Goal: Task Accomplishment & Management: Manage account settings

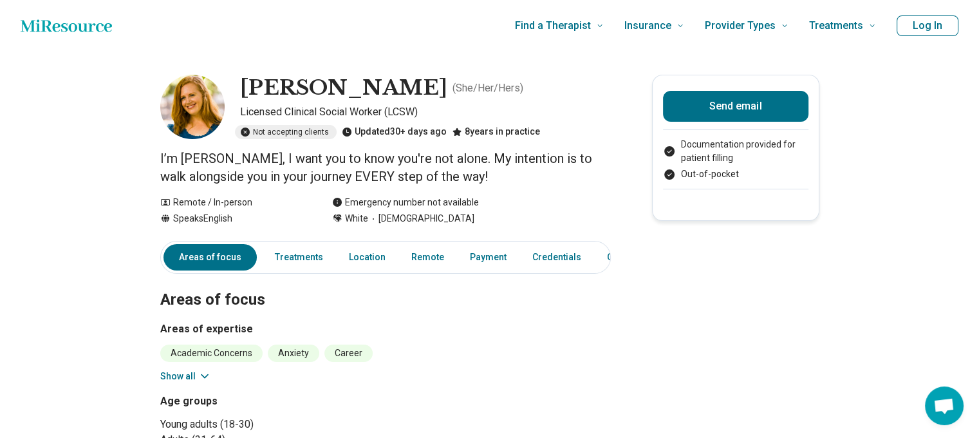
click at [941, 27] on button "Log In" at bounding box center [928, 25] width 62 height 21
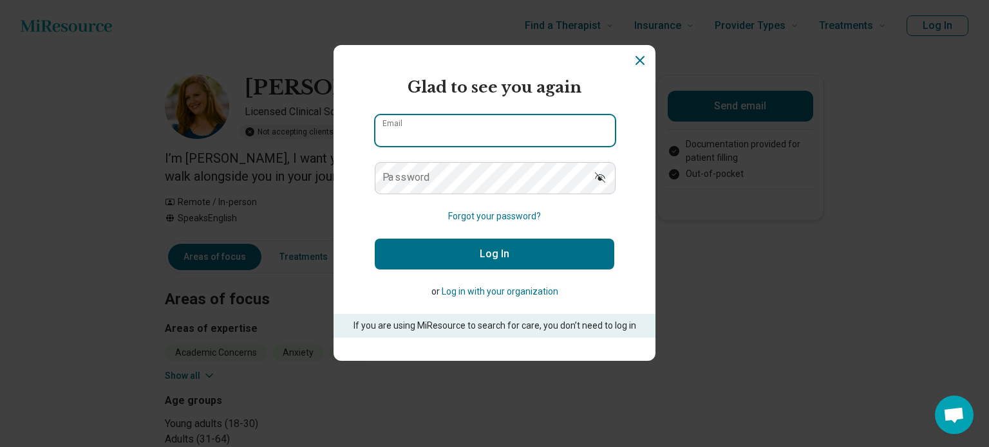
click at [527, 132] on input "Email" at bounding box center [494, 130] width 239 height 31
click at [425, 133] on input "Email" at bounding box center [494, 130] width 239 height 31
click at [488, 125] on input "Email" at bounding box center [494, 130] width 239 height 31
type input "**********"
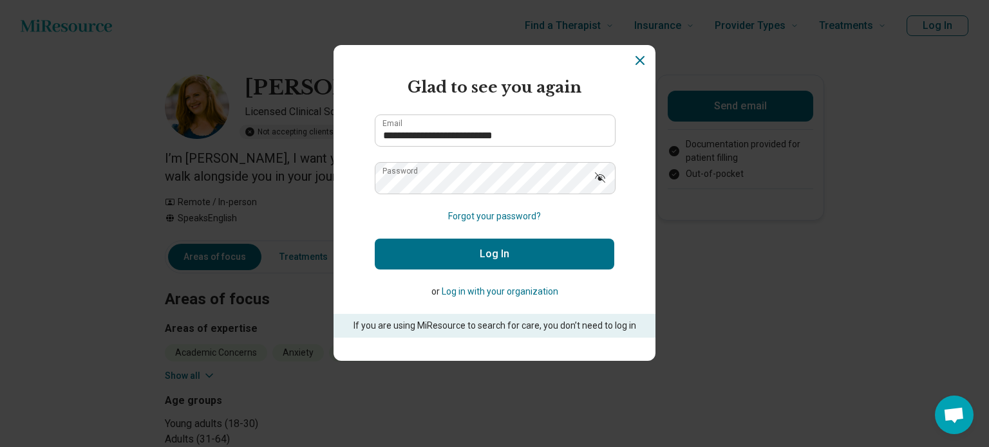
click at [469, 245] on button "Log In" at bounding box center [494, 254] width 239 height 31
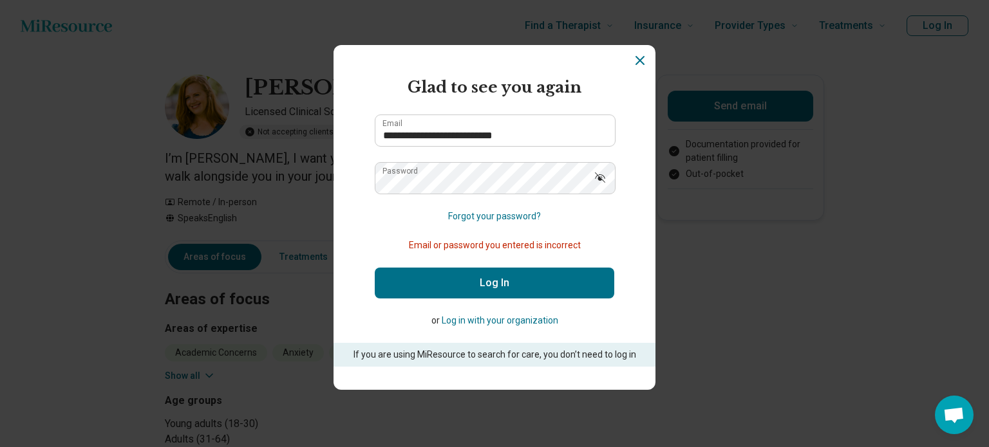
click at [499, 214] on button "Forgot your password?" at bounding box center [494, 217] width 93 height 14
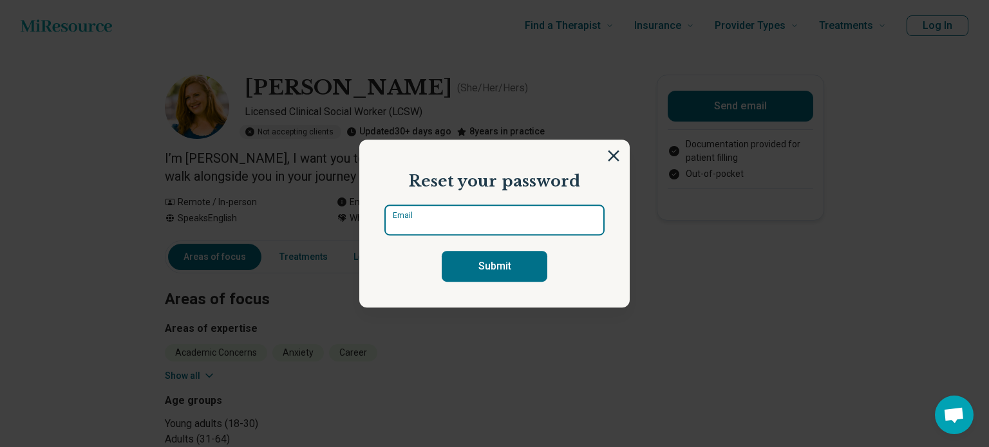
click at [445, 219] on input "Email" at bounding box center [494, 220] width 220 height 31
type input "**********"
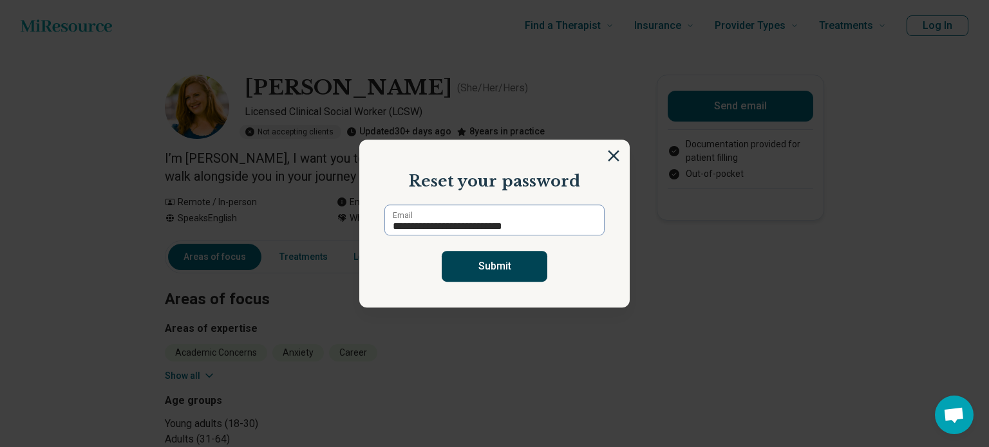
click at [456, 259] on button "Submit" at bounding box center [495, 266] width 106 height 31
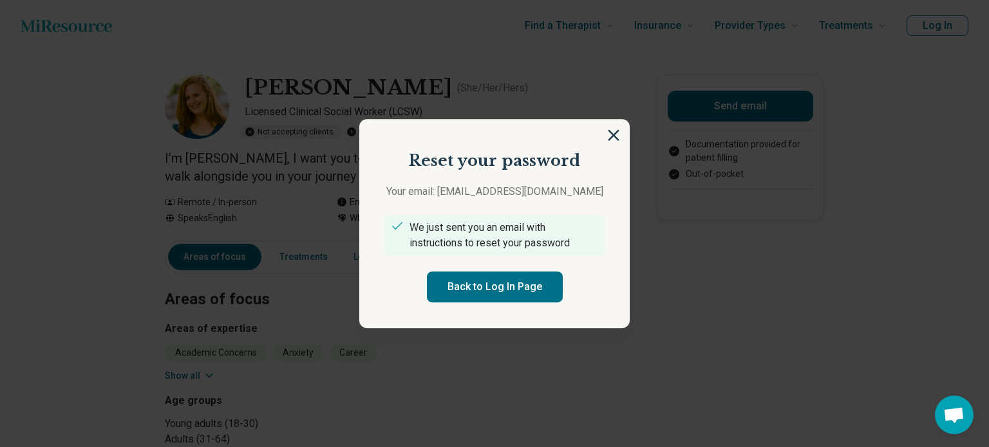
click at [605, 127] on section "Reset your password Your email: hello@silverliningspsych.com We just sent you a…" at bounding box center [494, 224] width 270 height 210
click at [607, 136] on img at bounding box center [613, 135] width 14 height 14
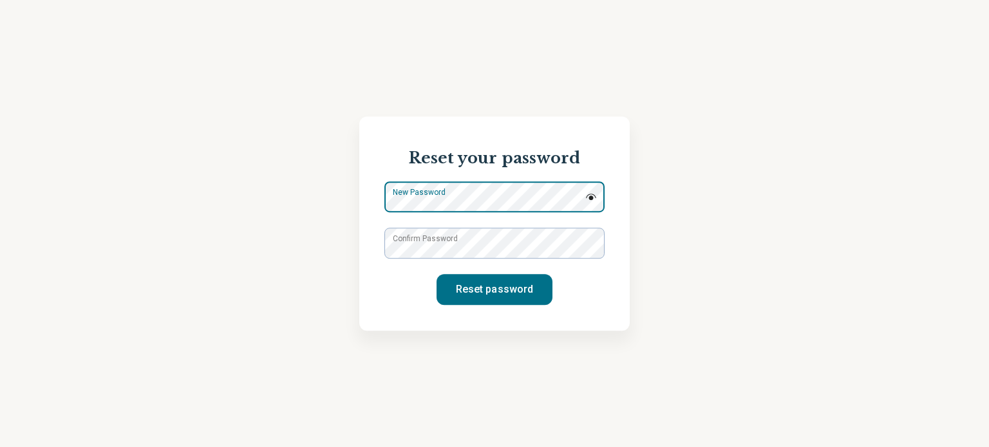
click at [391, 198] on div "New Password" at bounding box center [494, 196] width 220 height 31
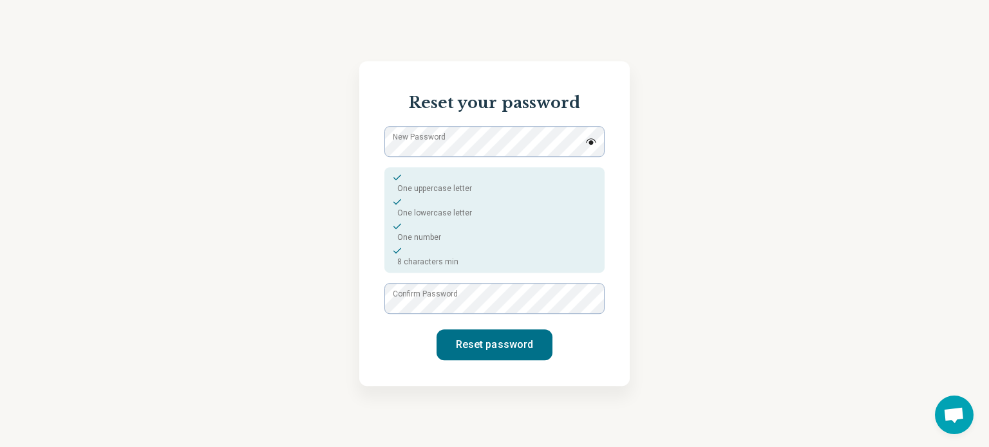
click at [402, 299] on label "Confirm Password" at bounding box center [425, 294] width 65 height 12
click at [477, 347] on button "Reset password" at bounding box center [494, 345] width 116 height 31
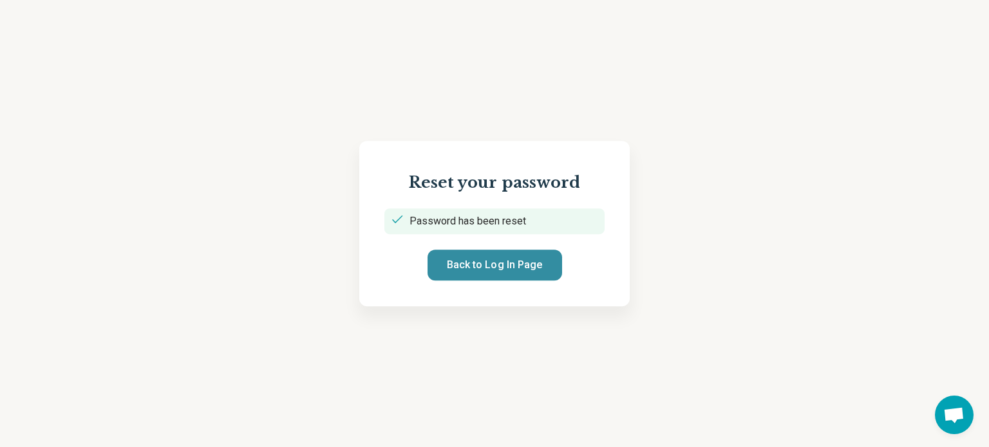
click at [497, 263] on button "Back to Log In Page" at bounding box center [494, 265] width 135 height 31
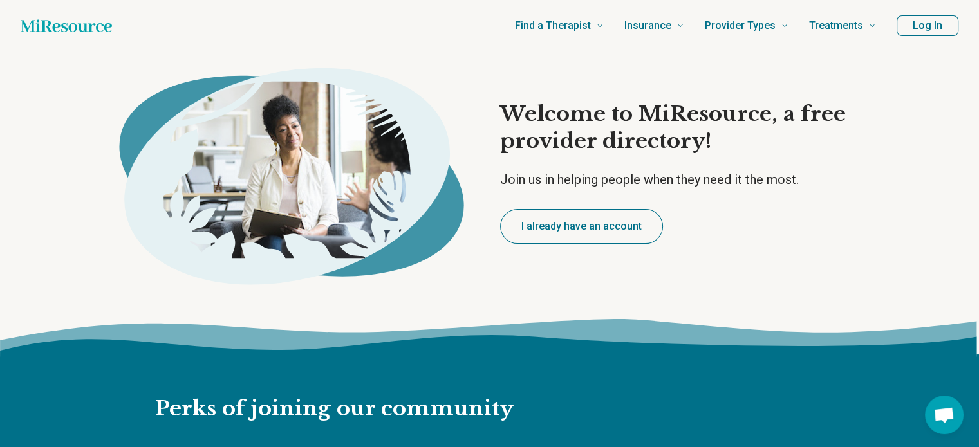
click at [941, 21] on button "Log In" at bounding box center [928, 25] width 62 height 21
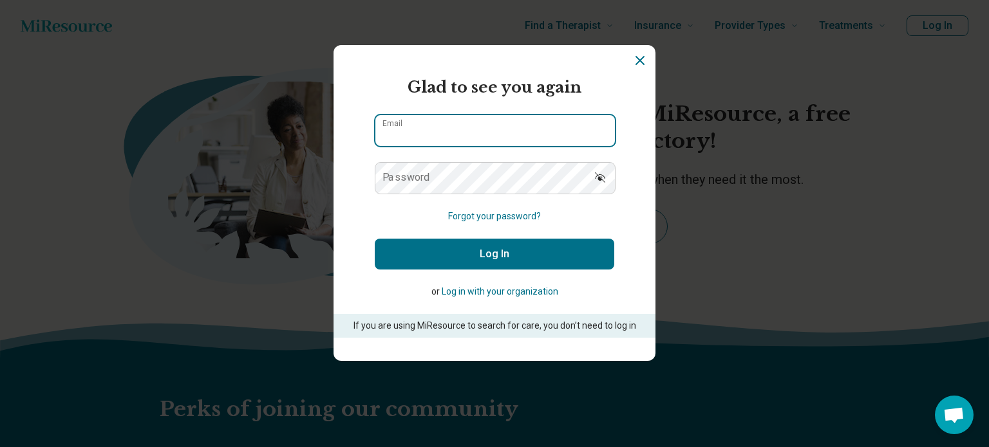
click at [475, 132] on input "Email" at bounding box center [494, 130] width 239 height 31
type input "**********"
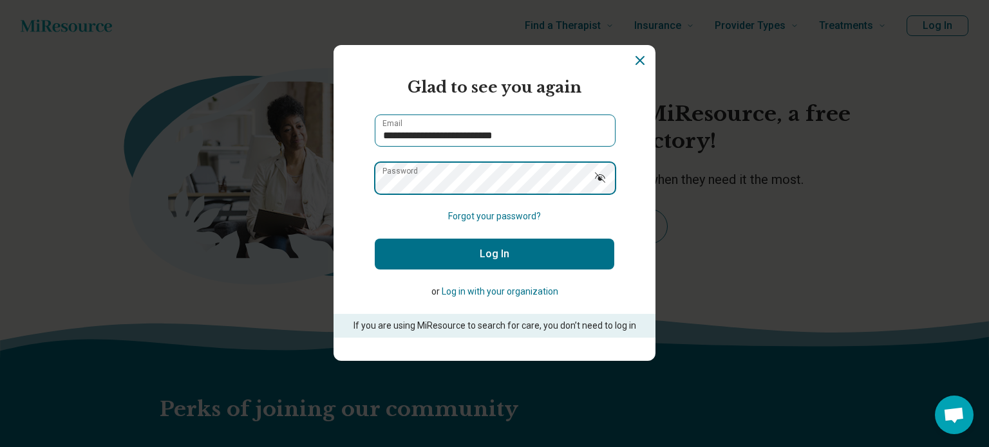
click at [375, 239] on button "Log In" at bounding box center [494, 254] width 239 height 31
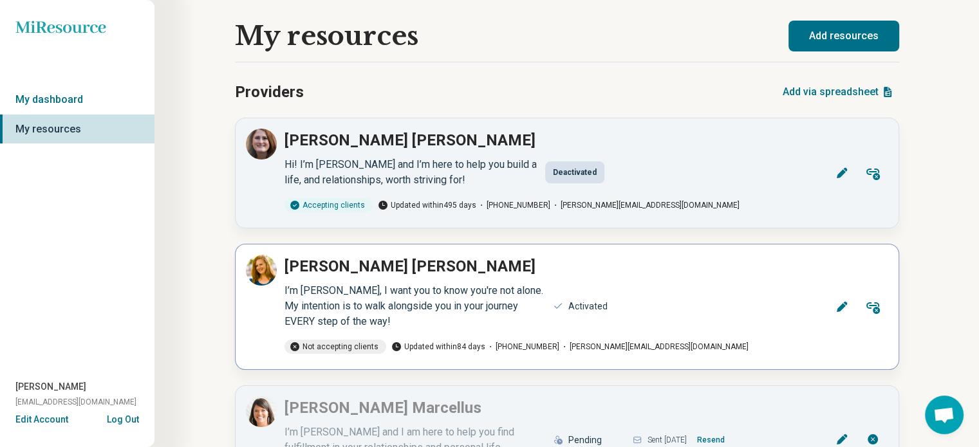
click at [844, 306] on icon at bounding box center [841, 307] width 13 height 13
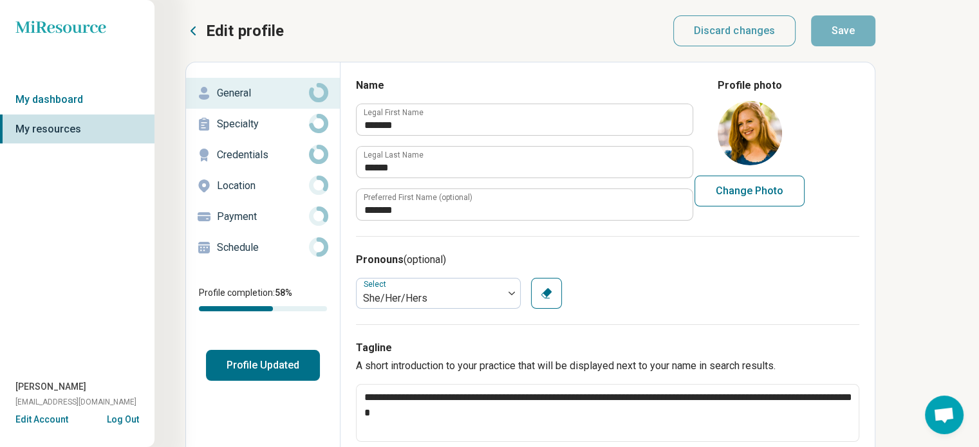
click at [54, 416] on button "Edit Account" at bounding box center [41, 420] width 53 height 14
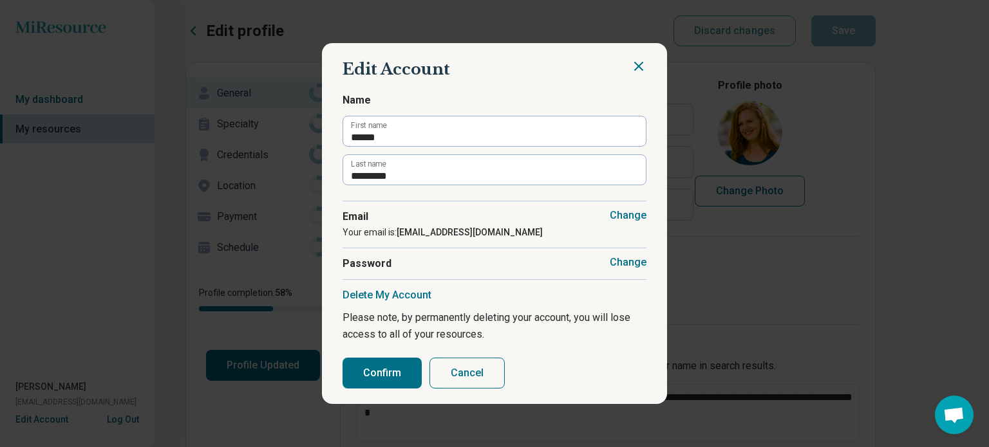
click at [487, 375] on button "Cancel" at bounding box center [466, 373] width 75 height 31
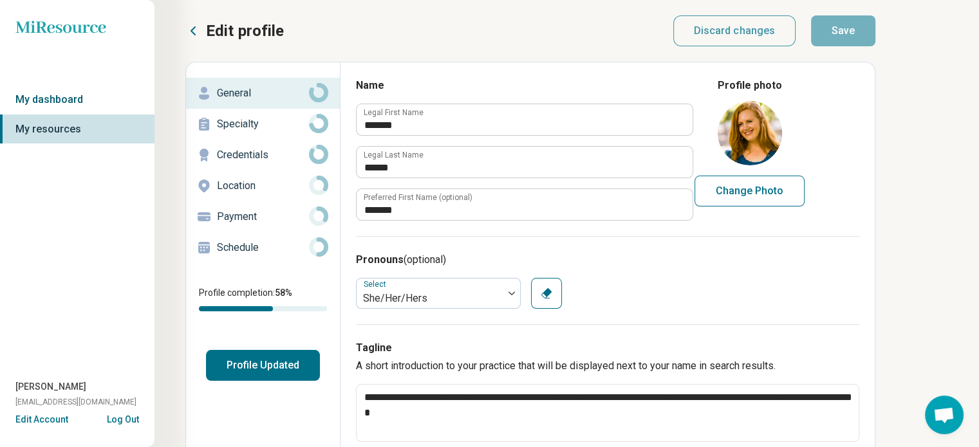
click at [60, 95] on link "My dashboard" at bounding box center [77, 100] width 154 height 30
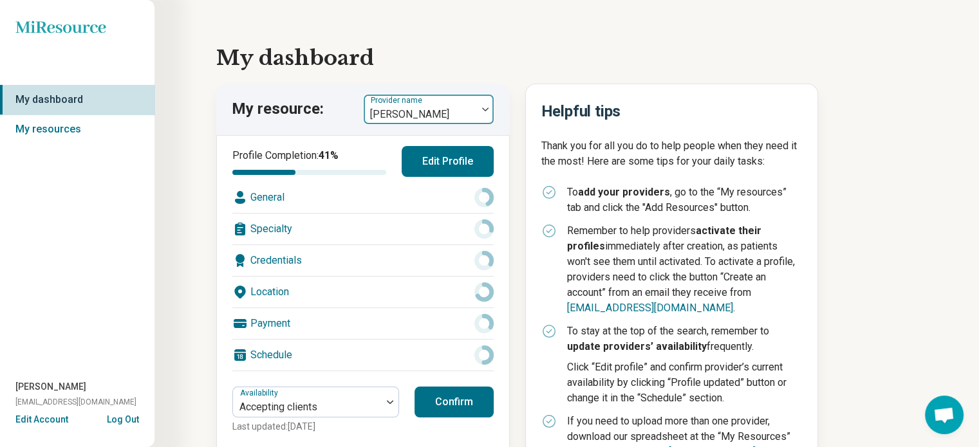
click at [487, 106] on div at bounding box center [485, 110] width 17 height 30
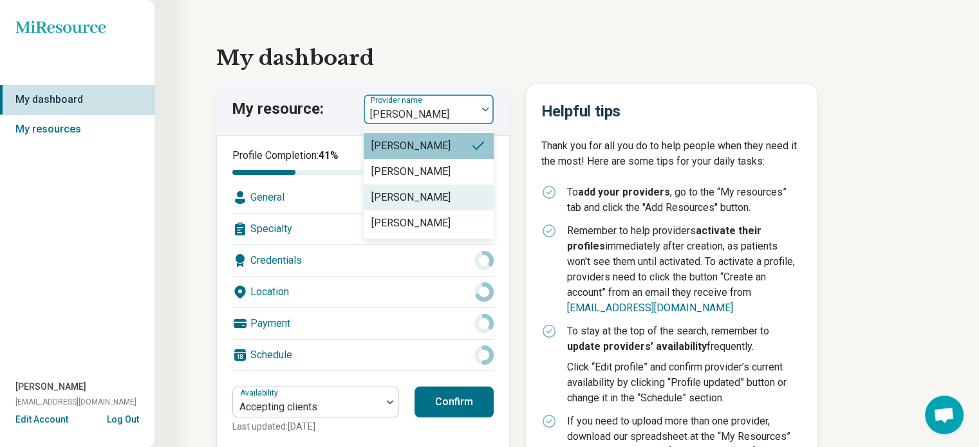
click at [419, 205] on div "[PERSON_NAME]" at bounding box center [410, 197] width 79 height 15
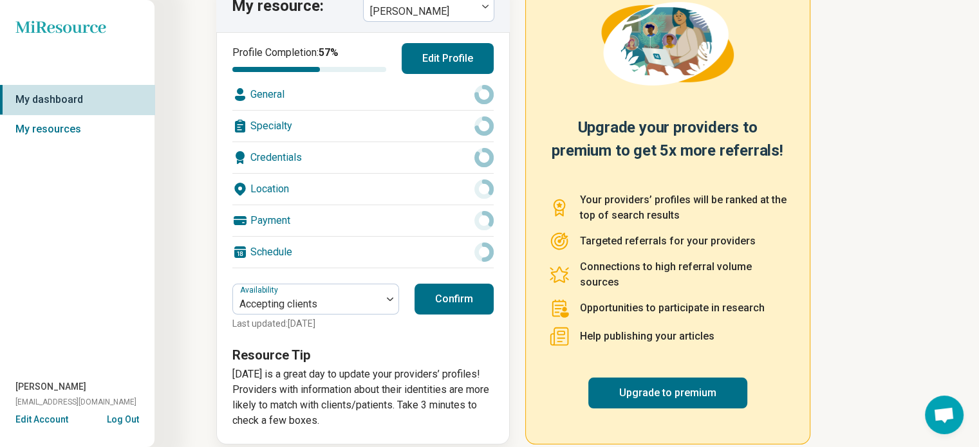
scroll to position [120, 0]
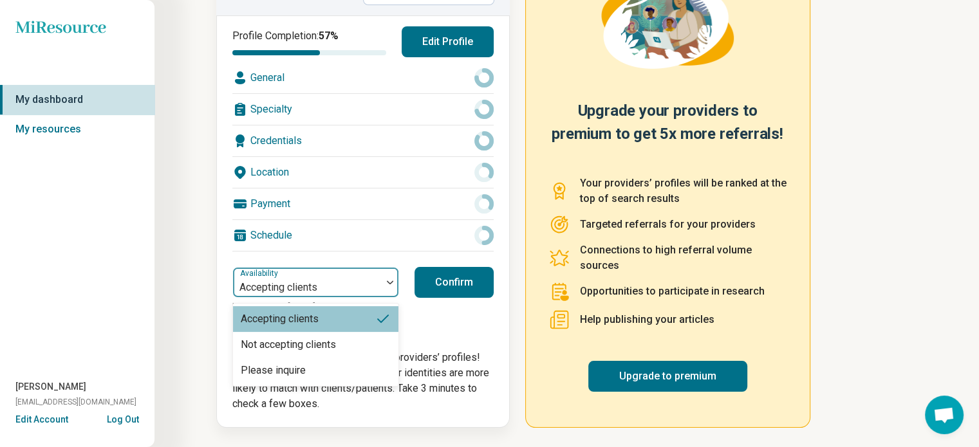
click at [391, 277] on div at bounding box center [390, 283] width 17 height 30
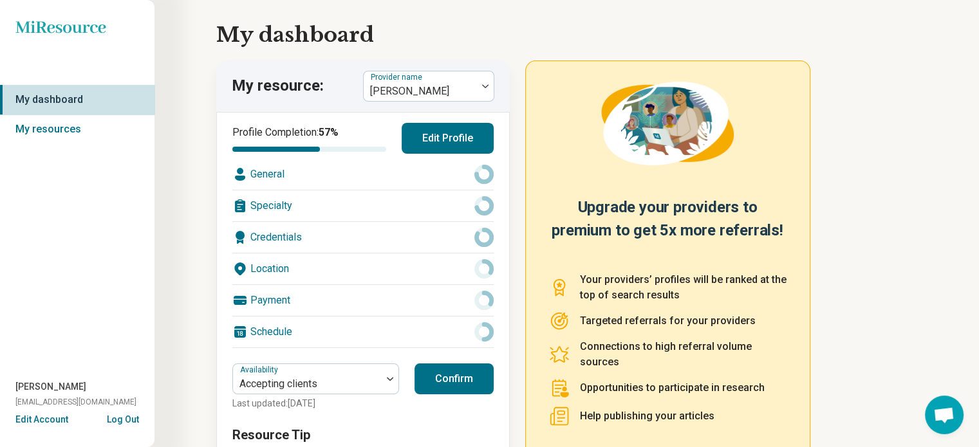
scroll to position [0, 0]
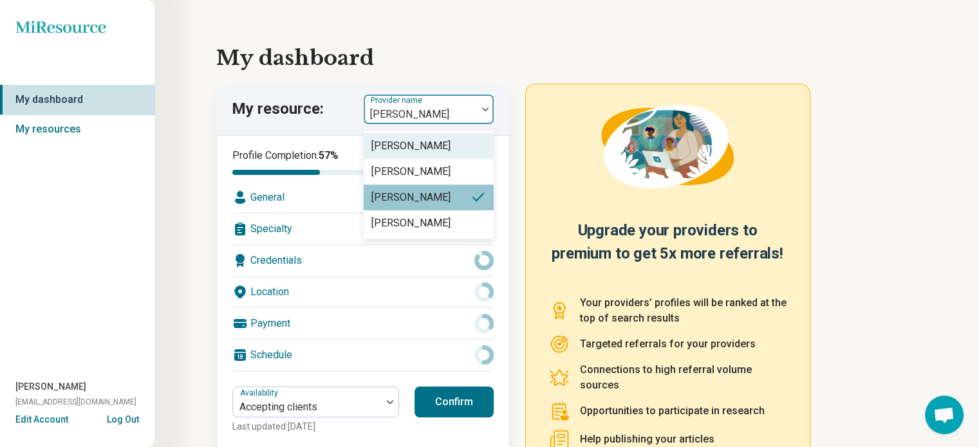
click at [485, 109] on img at bounding box center [485, 109] width 6 height 4
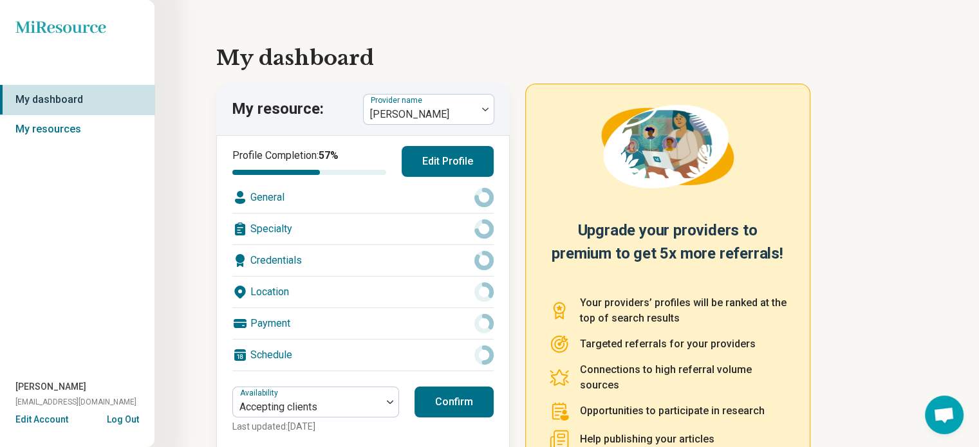
click at [507, 41] on div "My dashboard My resource: Provider name [PERSON_NAME] Profile Completion: 57 % …" at bounding box center [566, 284] width 701 height 527
click at [435, 160] on button "Edit Profile" at bounding box center [448, 161] width 92 height 31
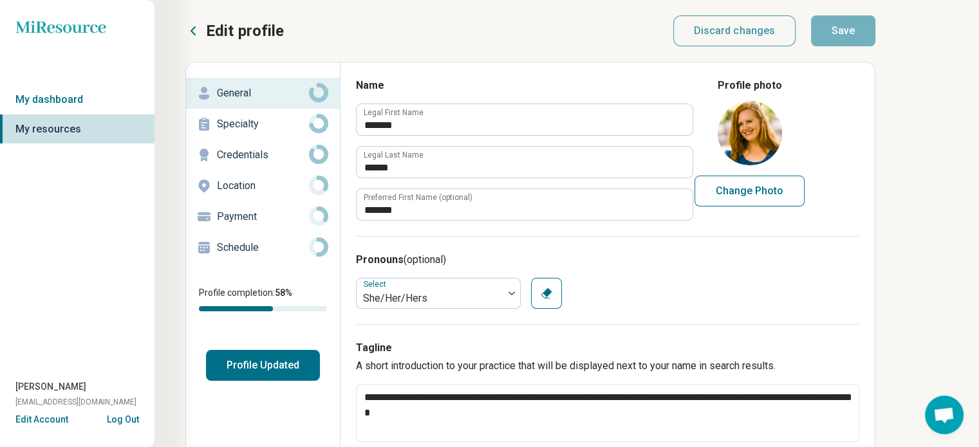
click at [237, 180] on p "Location" at bounding box center [263, 185] width 92 height 15
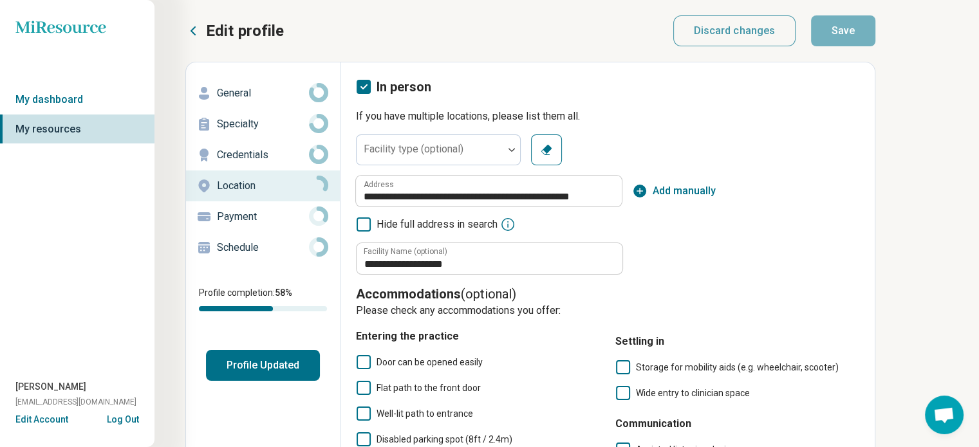
click at [239, 91] on p "General" at bounding box center [263, 93] width 92 height 15
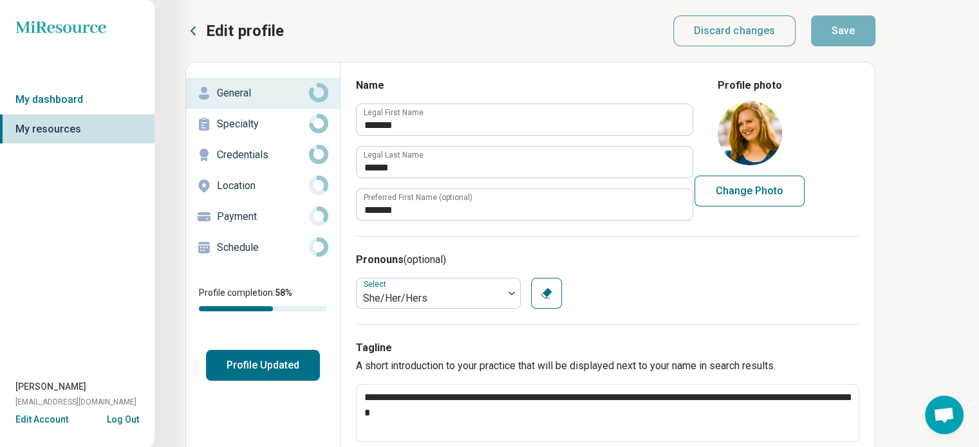
click at [745, 133] on img at bounding box center [750, 133] width 64 height 64
click at [51, 92] on link "My dashboard" at bounding box center [77, 100] width 154 height 30
click at [59, 89] on link "My dashboard" at bounding box center [77, 100] width 154 height 30
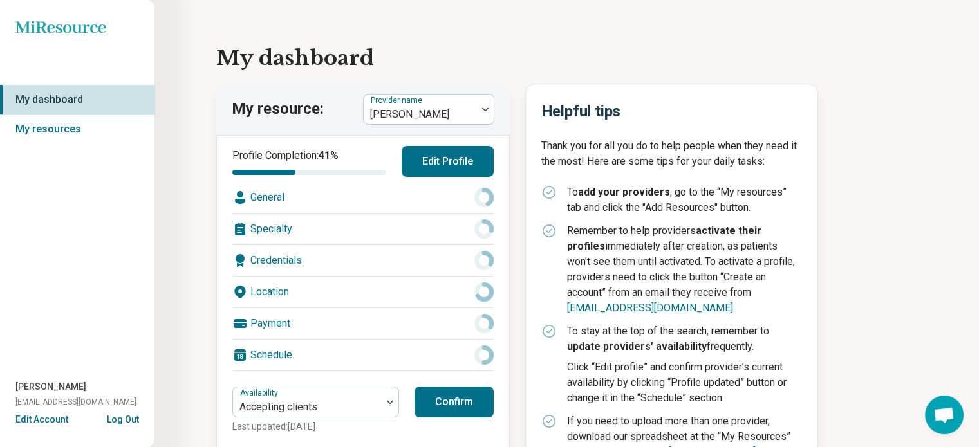
click at [66, 94] on link "My dashboard" at bounding box center [77, 100] width 154 height 30
click at [29, 89] on link "My dashboard" at bounding box center [77, 100] width 154 height 30
click at [484, 107] on div at bounding box center [485, 110] width 17 height 30
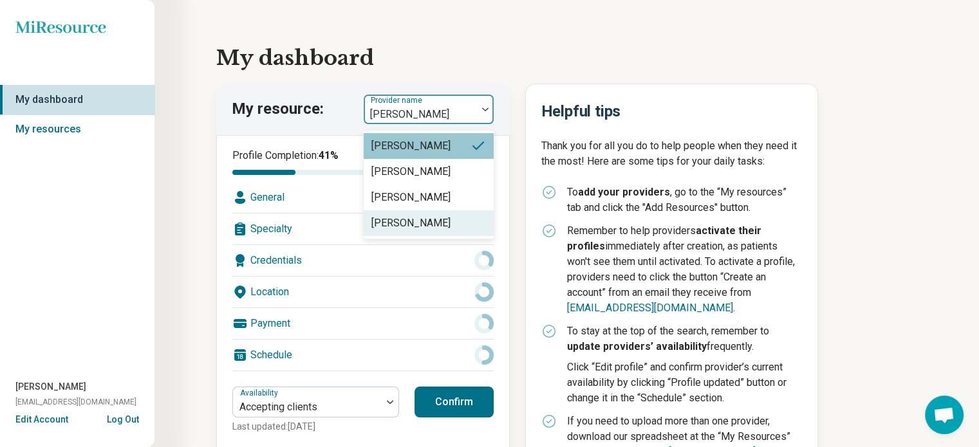
click at [422, 224] on div "[PERSON_NAME]" at bounding box center [410, 223] width 79 height 15
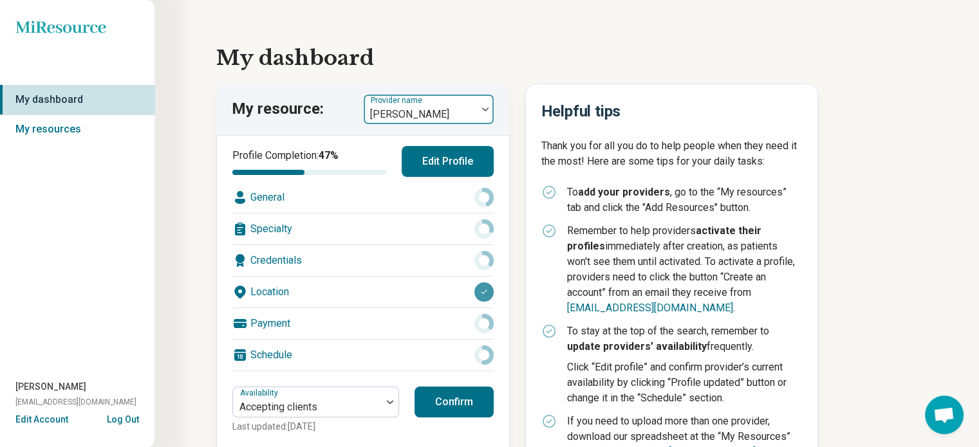
click at [487, 106] on div at bounding box center [485, 110] width 17 height 30
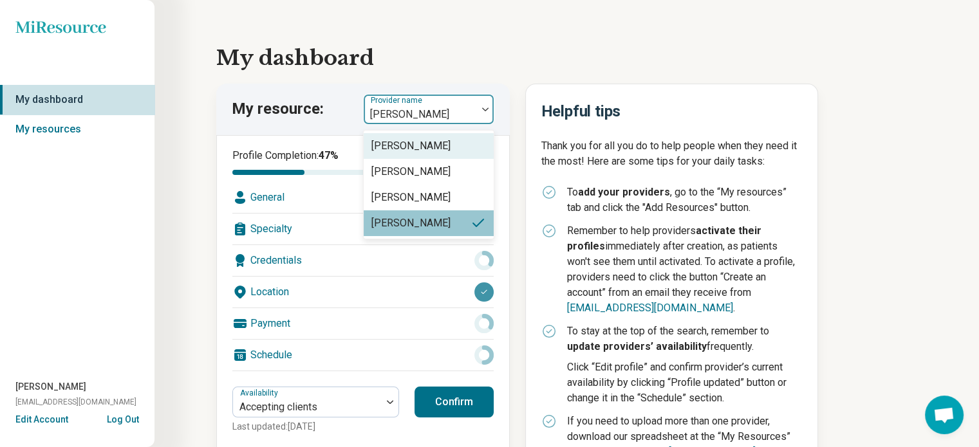
click at [467, 141] on div "[PERSON_NAME]" at bounding box center [429, 146] width 130 height 26
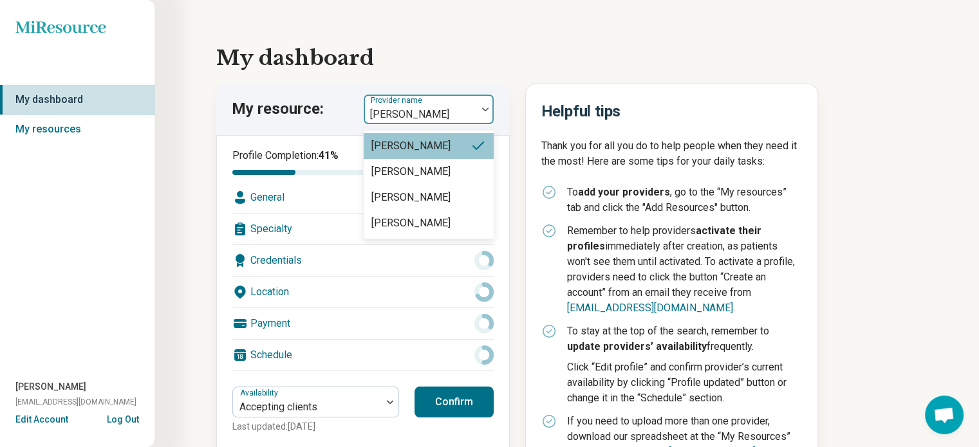
click at [482, 108] on img at bounding box center [485, 109] width 6 height 4
click at [465, 171] on div "[PERSON_NAME]" at bounding box center [429, 172] width 130 height 26
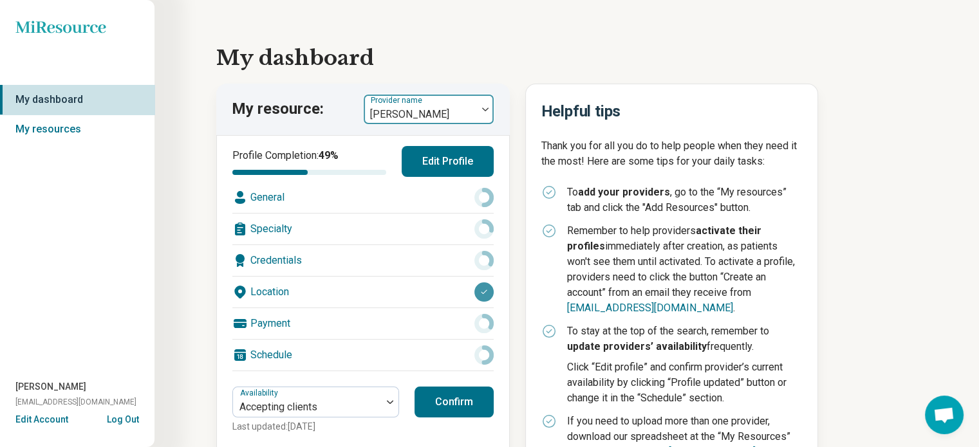
click at [487, 107] on div at bounding box center [485, 110] width 17 height 30
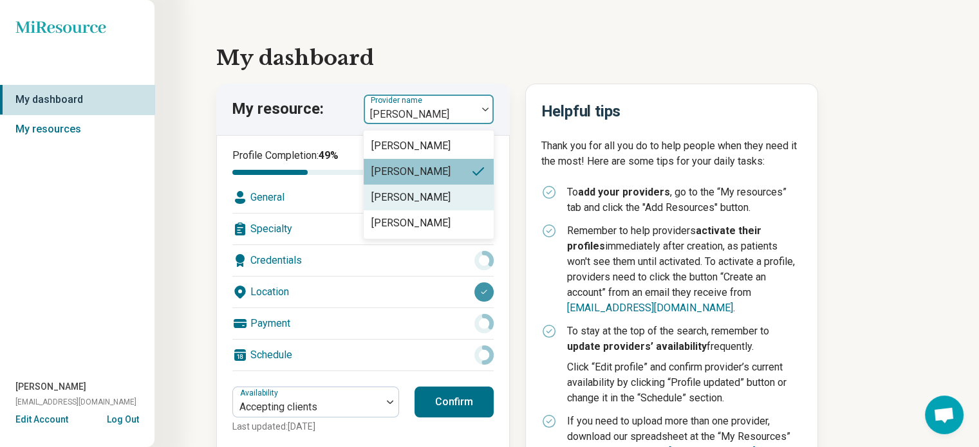
click at [461, 200] on div "[PERSON_NAME]" at bounding box center [429, 198] width 130 height 26
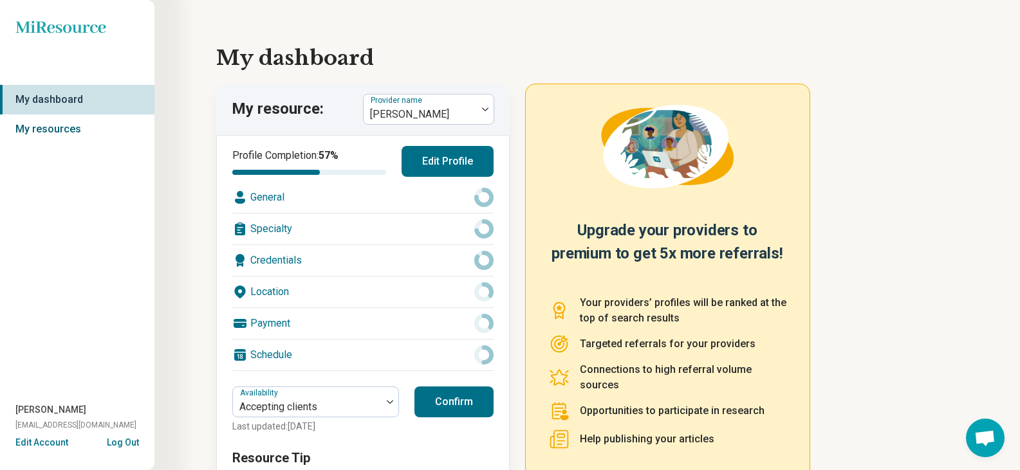
click at [56, 128] on link "My resources" at bounding box center [77, 130] width 154 height 30
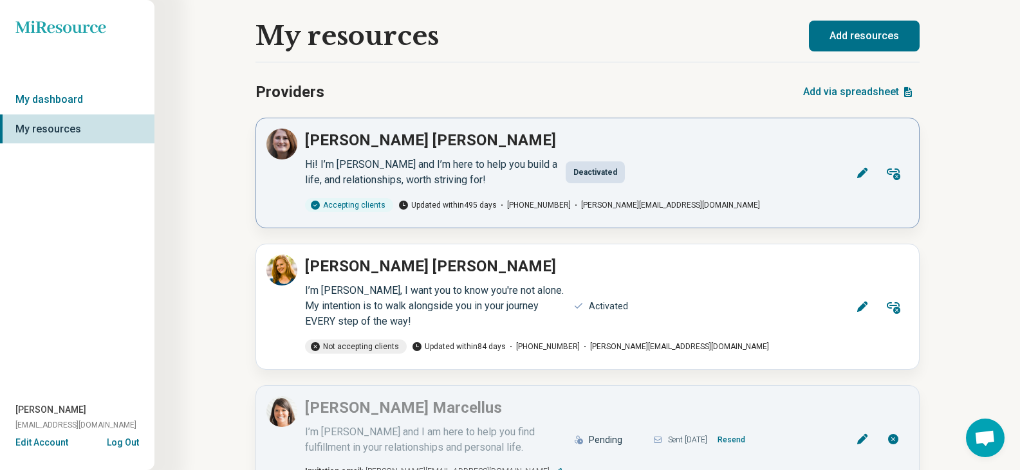
click at [892, 174] on icon at bounding box center [893, 172] width 15 height 15
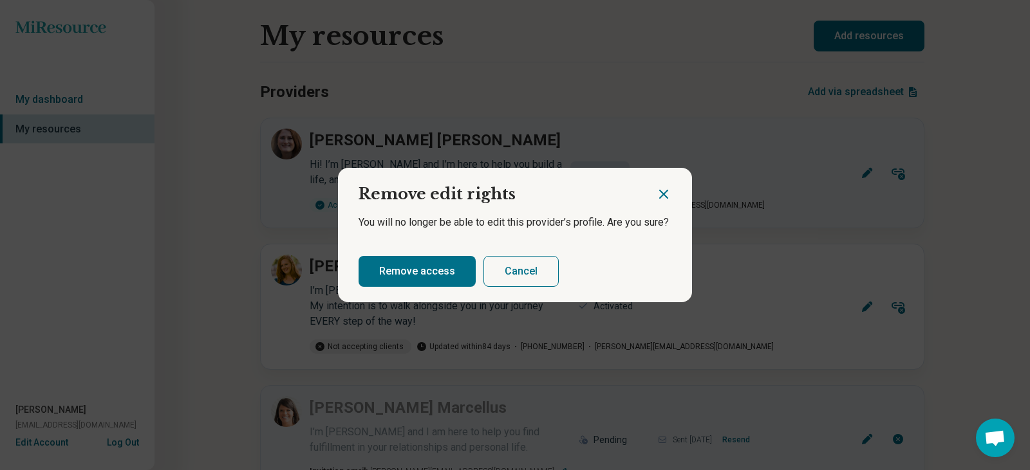
click at [661, 198] on icon "Close dialog" at bounding box center [663, 194] width 15 height 15
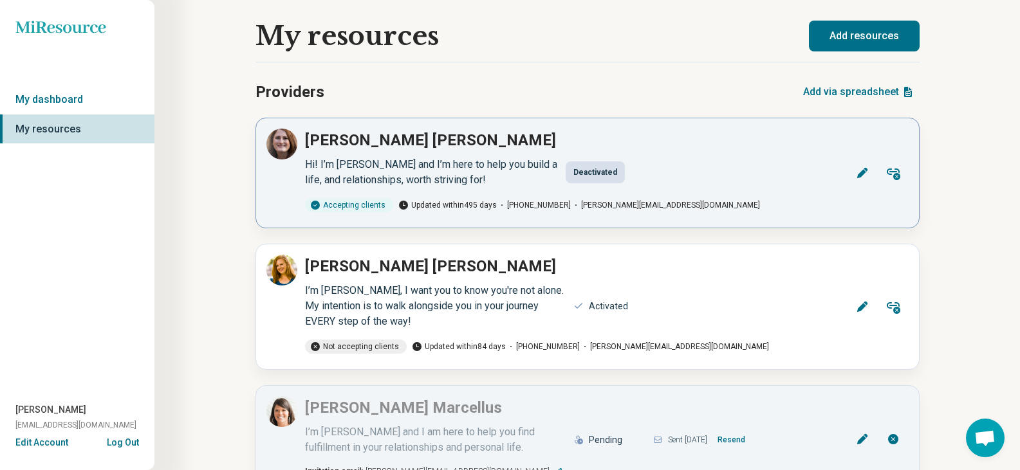
click at [856, 176] on icon at bounding box center [862, 173] width 13 height 13
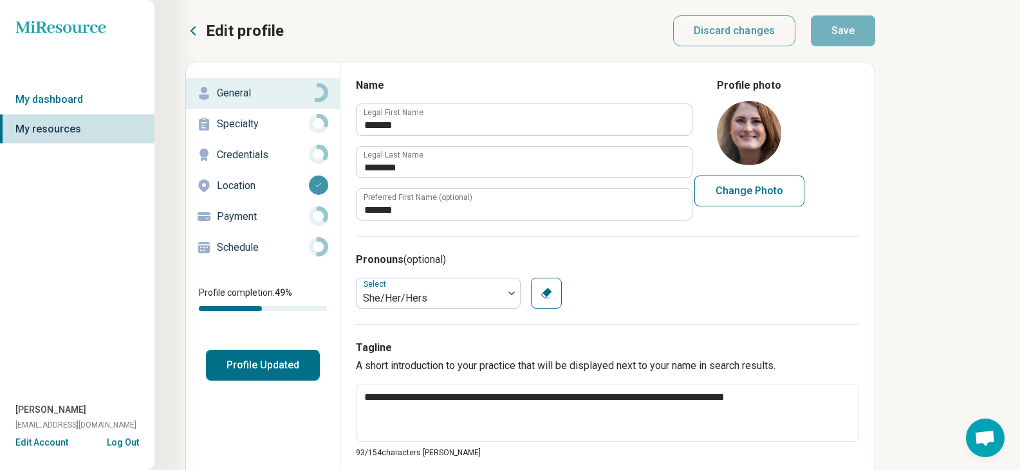
type textarea "*"
